Goal: Find specific page/section: Find specific page/section

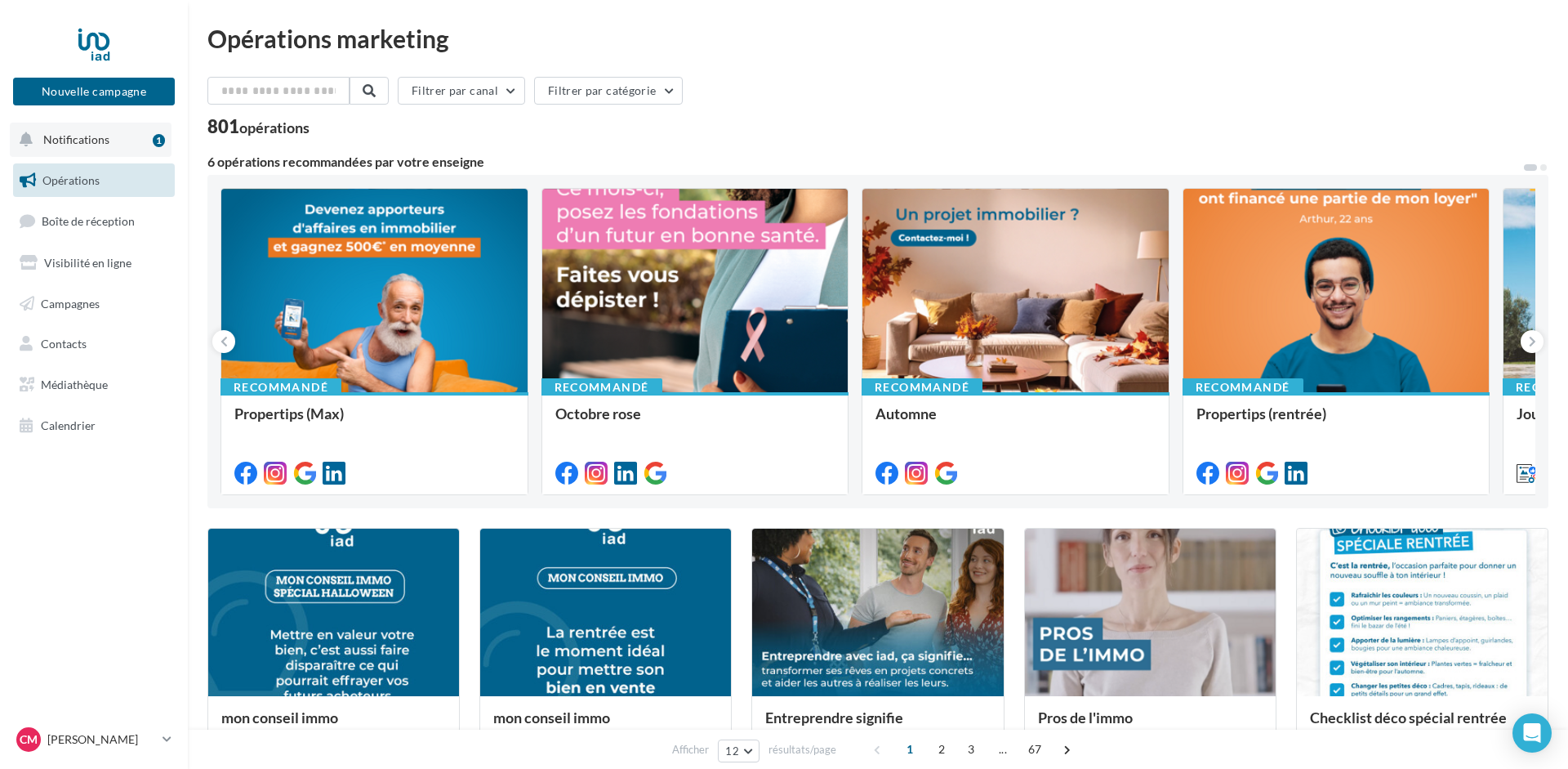
click at [79, 143] on span "Notifications" at bounding box center [76, 139] width 67 height 14
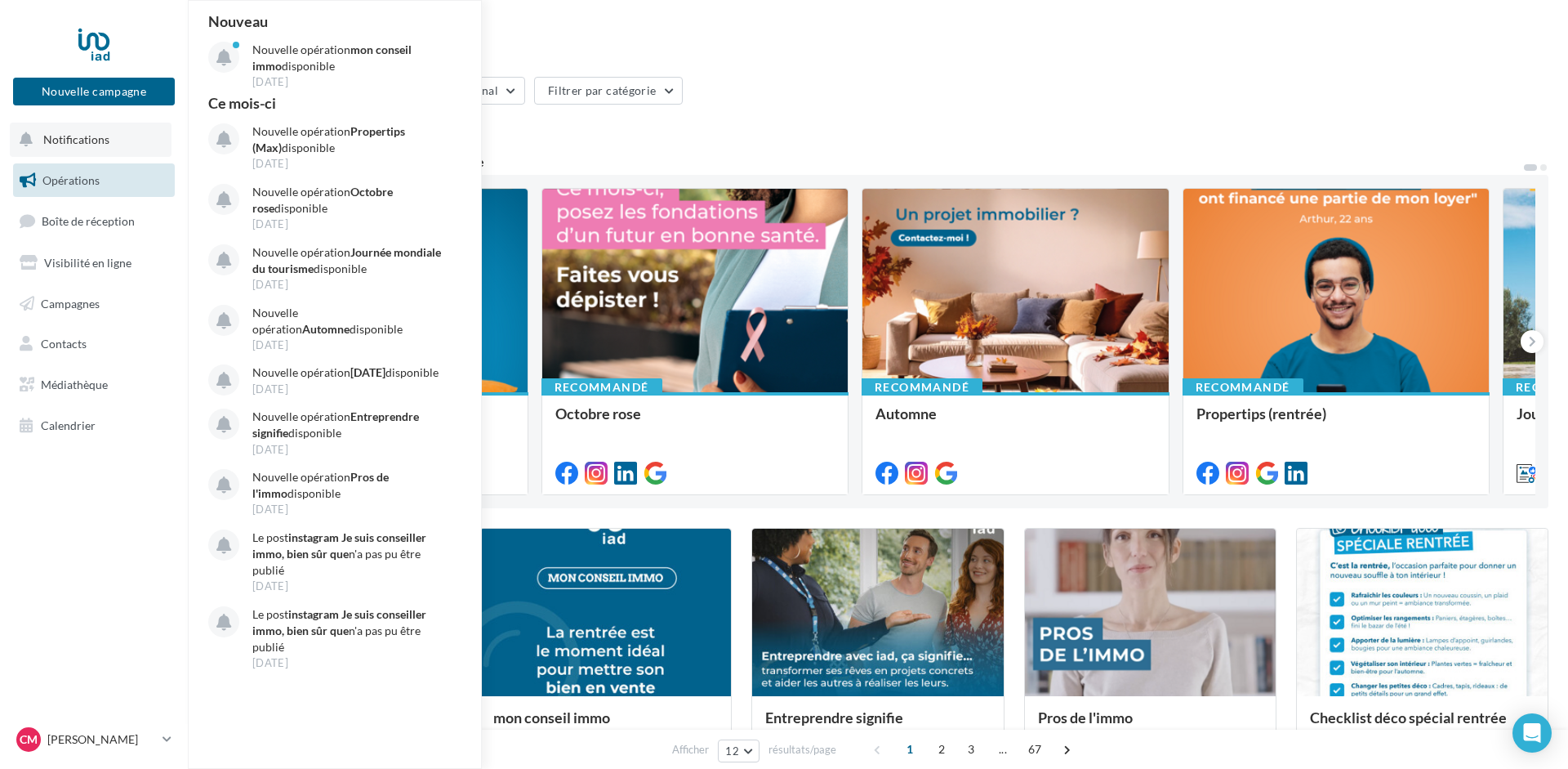
click at [79, 142] on span "Notifications" at bounding box center [76, 139] width 67 height 14
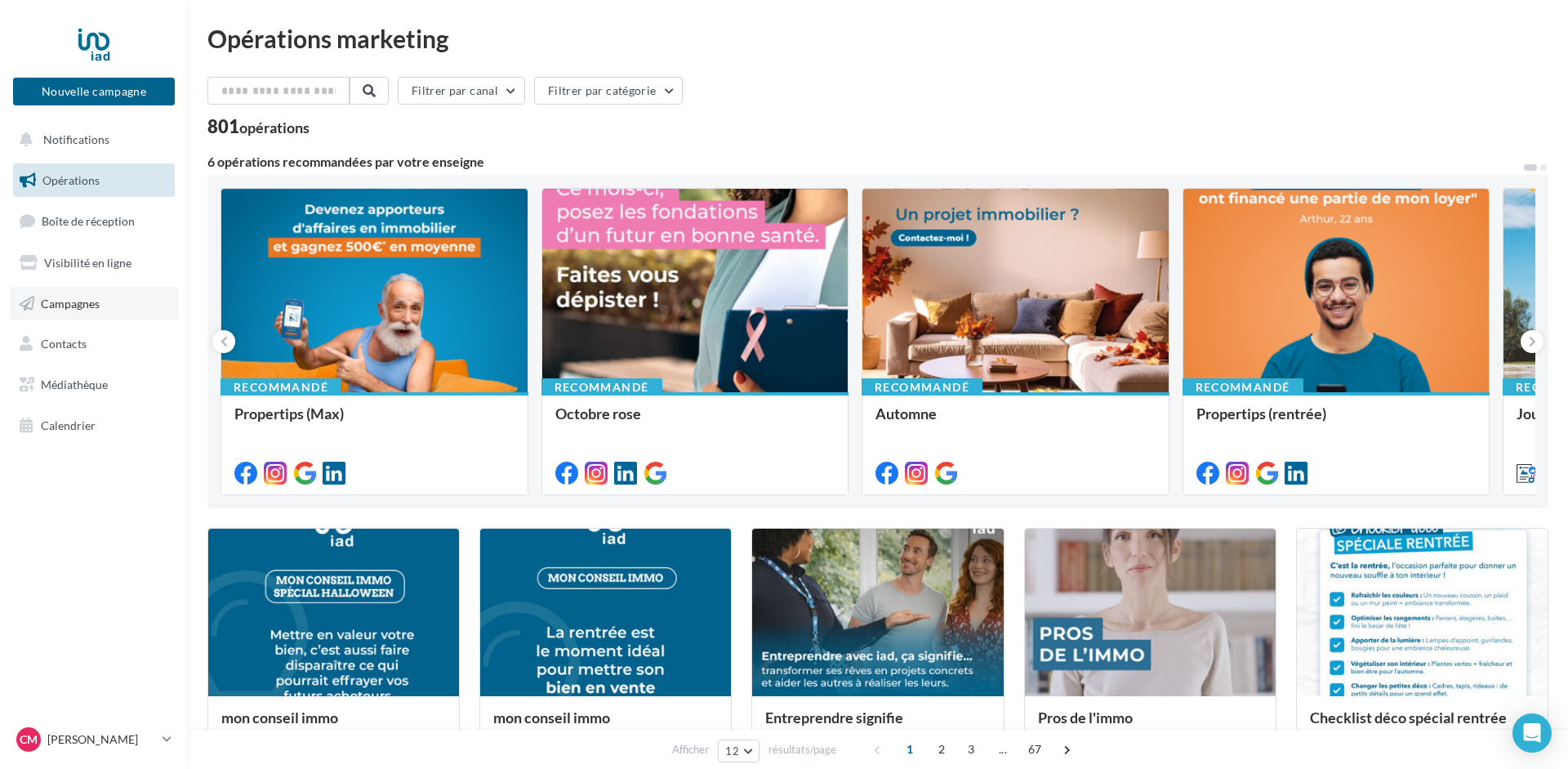
click at [67, 301] on span "Campagnes" at bounding box center [70, 303] width 59 height 14
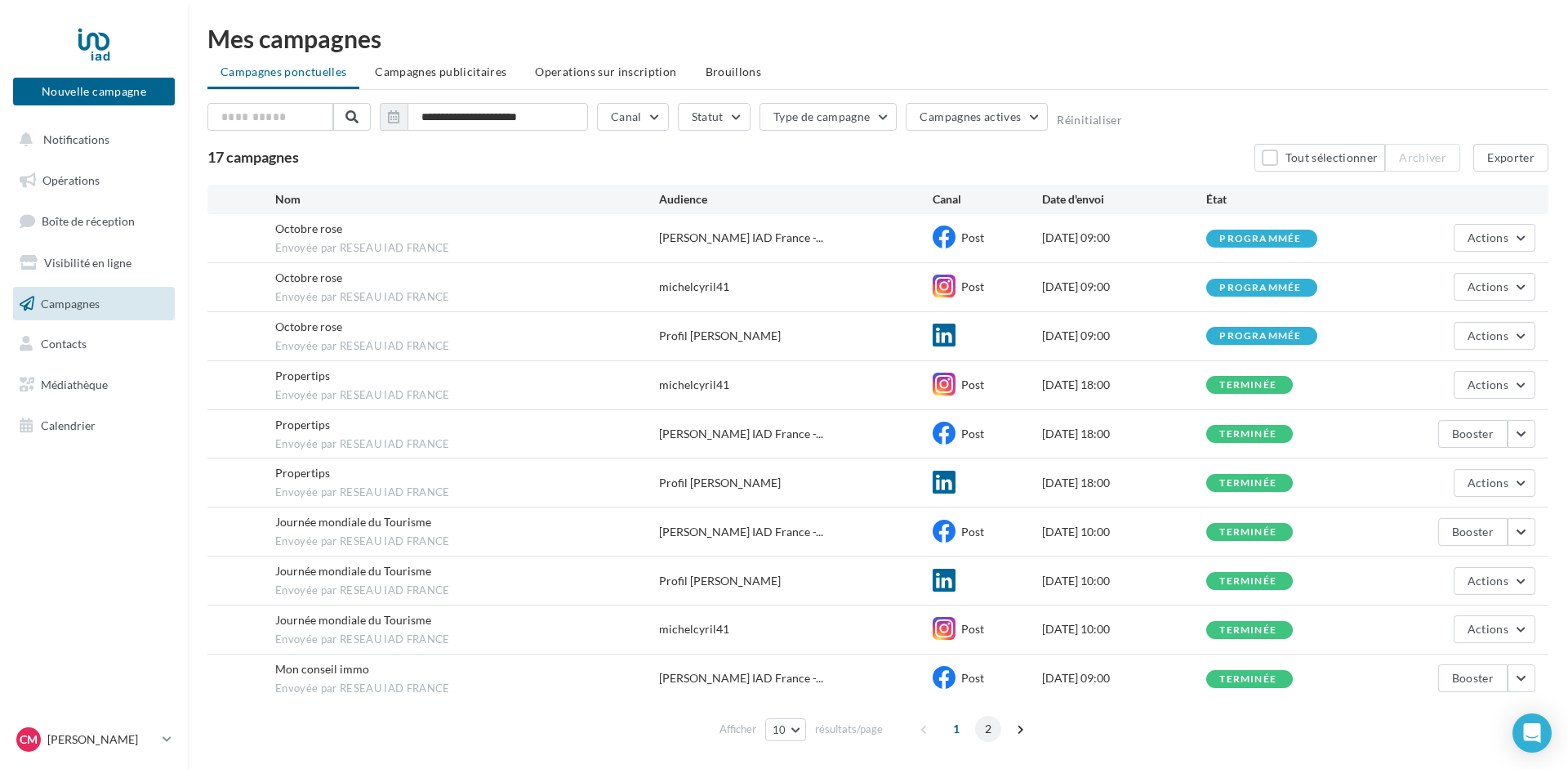
click at [984, 721] on span "2" at bounding box center [988, 729] width 26 height 26
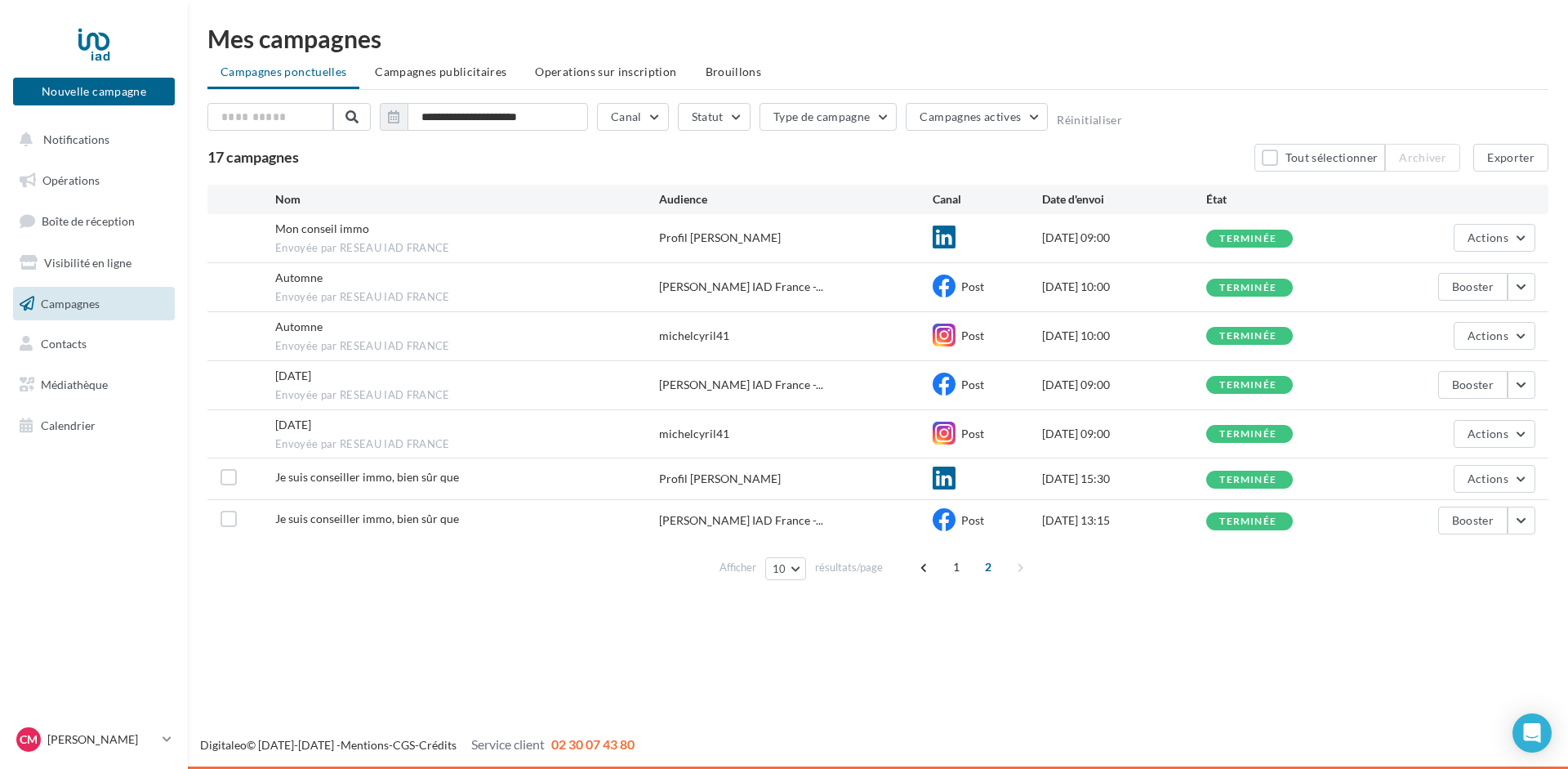
click at [306, 229] on span "Mon conseil immo" at bounding box center [322, 228] width 94 height 14
click at [262, 0] on div "**********" at bounding box center [879, 306] width 1381 height 613
